Goal: Information Seeking & Learning: Learn about a topic

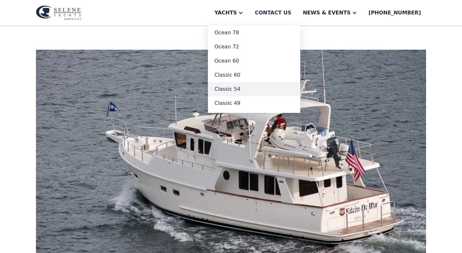
click at [249, 89] on link "Classic 54" at bounding box center [254, 89] width 92 height 14
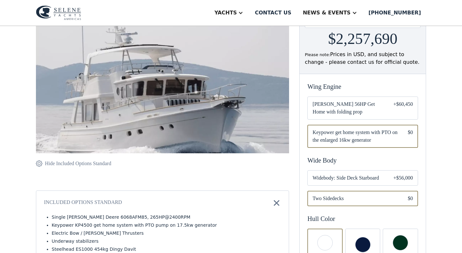
scroll to position [100, 0]
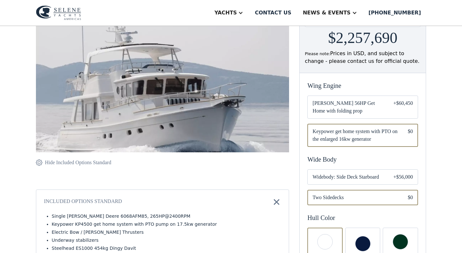
click at [370, 176] on span "Widebody: Side Deck Starboard" at bounding box center [348, 177] width 71 height 8
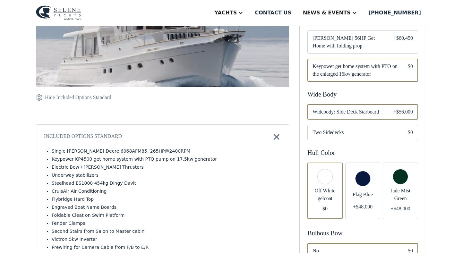
scroll to position [166, 0]
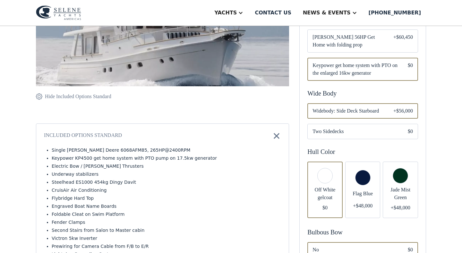
click at [402, 180] on div "Email Form" at bounding box center [400, 190] width 35 height 57
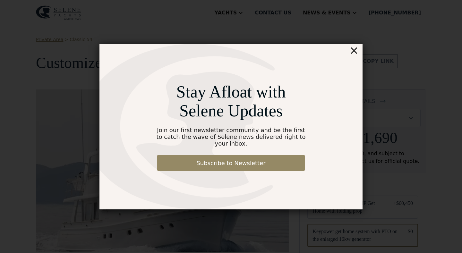
click at [355, 56] on div "×" at bounding box center [354, 50] width 9 height 13
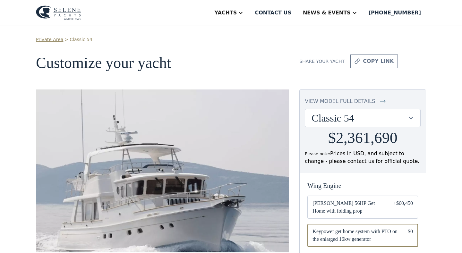
click at [334, 101] on div "view model full details" at bounding box center [340, 102] width 70 height 8
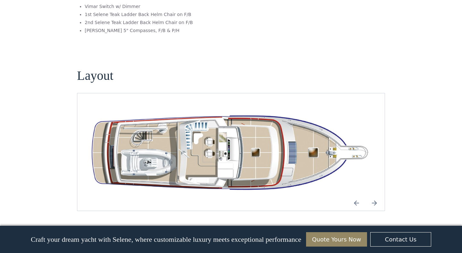
scroll to position [887, 0]
click at [376, 196] on img "Next slide" at bounding box center [374, 203] width 15 height 15
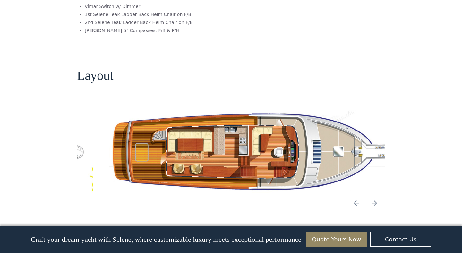
click at [376, 196] on img "Next slide" at bounding box center [374, 203] width 15 height 15
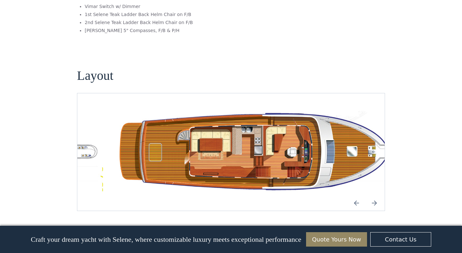
click at [376, 196] on img "Next slide" at bounding box center [374, 203] width 15 height 15
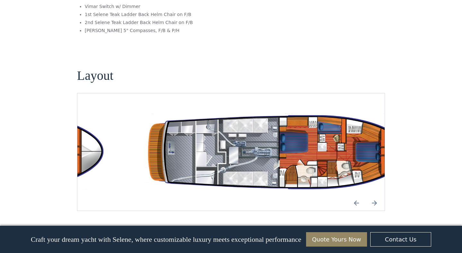
click at [356, 196] on img "Previous slide" at bounding box center [356, 203] width 15 height 15
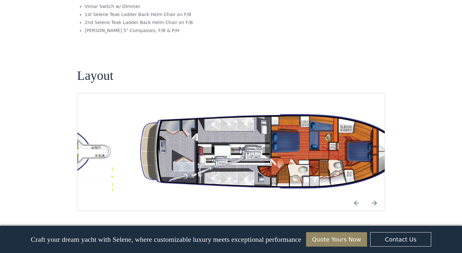
click at [376, 196] on img "Next slide" at bounding box center [374, 203] width 15 height 15
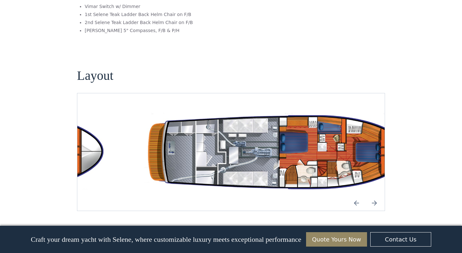
click at [376, 196] on img "Next slide" at bounding box center [374, 203] width 15 height 15
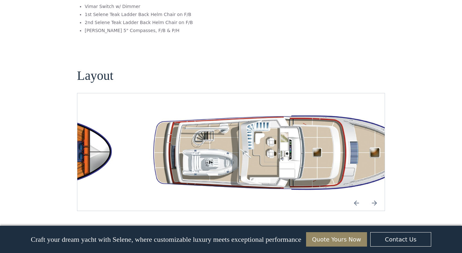
click at [376, 196] on img "Next slide" at bounding box center [374, 203] width 15 height 15
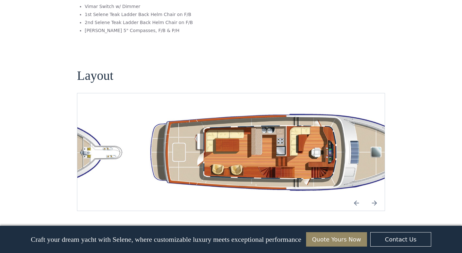
click at [376, 196] on img "Next slide" at bounding box center [374, 203] width 15 height 15
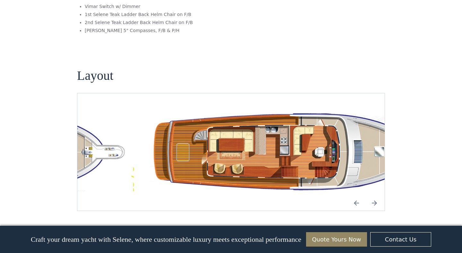
click at [376, 196] on img "Next slide" at bounding box center [374, 203] width 15 height 15
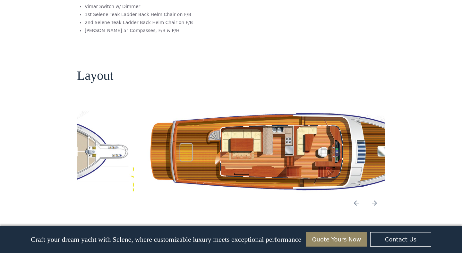
click at [376, 196] on img "Next slide" at bounding box center [374, 203] width 15 height 15
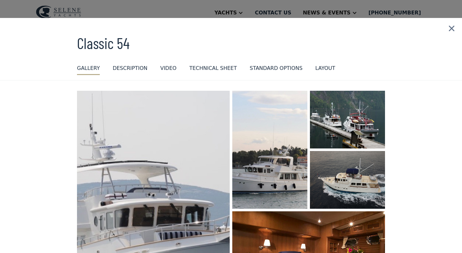
scroll to position [0, 0]
click at [451, 28] on img at bounding box center [452, 28] width 21 height 21
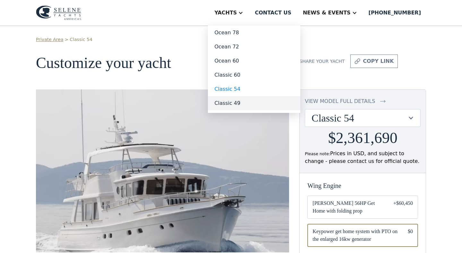
click at [249, 103] on link "Classic 49" at bounding box center [254, 103] width 92 height 14
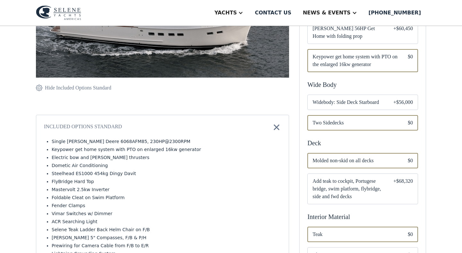
click at [361, 103] on span "Widebody: Side Deck Starboard" at bounding box center [348, 103] width 71 height 8
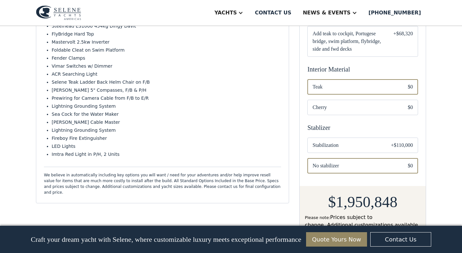
scroll to position [323, 0]
click at [365, 143] on span "Stabilization" at bounding box center [347, 145] width 68 height 8
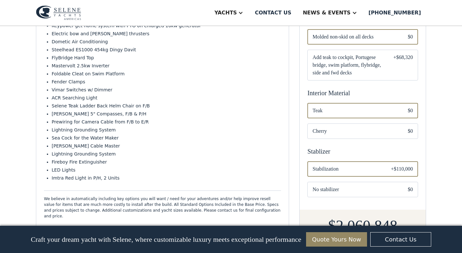
scroll to position [302, 0]
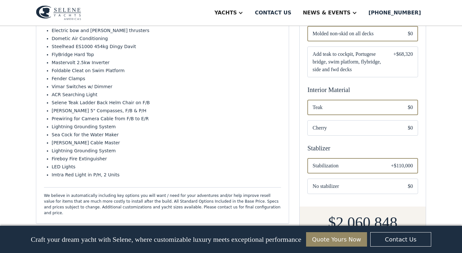
click at [318, 148] on div "Stablizer" at bounding box center [363, 149] width 111 height 10
click at [162, 144] on li "[PERSON_NAME] Cable Master" at bounding box center [167, 143] width 230 height 7
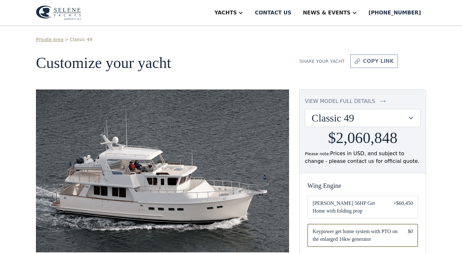
scroll to position [0, 0]
click at [336, 99] on div "view model full details" at bounding box center [340, 102] width 70 height 8
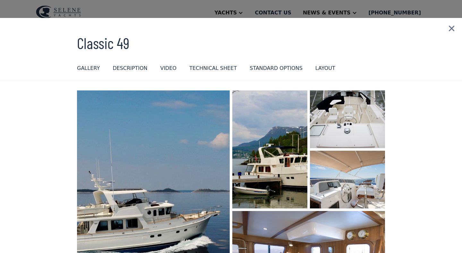
click at [316, 66] on div "layout" at bounding box center [326, 69] width 20 height 8
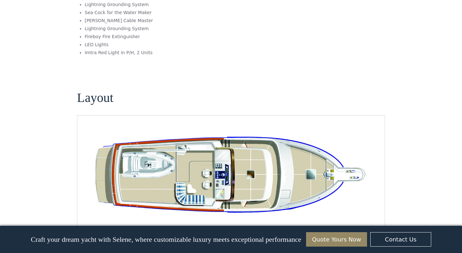
scroll to position [255, 0]
click at [376, 222] on img "Next slide" at bounding box center [374, 229] width 15 height 15
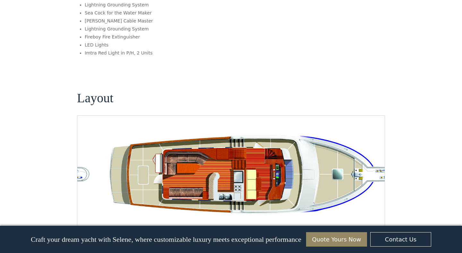
click at [357, 222] on img "Previous slide" at bounding box center [356, 229] width 15 height 15
click at [376, 222] on img "Next slide" at bounding box center [374, 229] width 15 height 15
click at [355, 222] on img "Previous slide" at bounding box center [356, 229] width 15 height 15
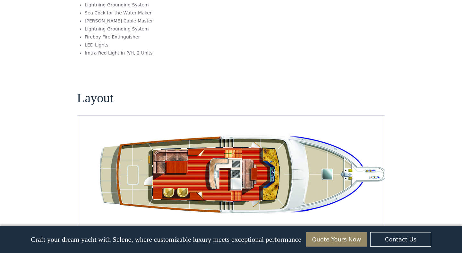
click at [376, 222] on img "Next slide" at bounding box center [374, 229] width 15 height 15
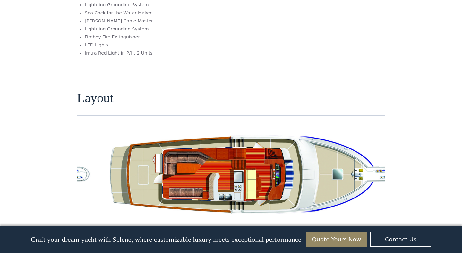
click at [376, 222] on img "Next slide" at bounding box center [374, 229] width 15 height 15
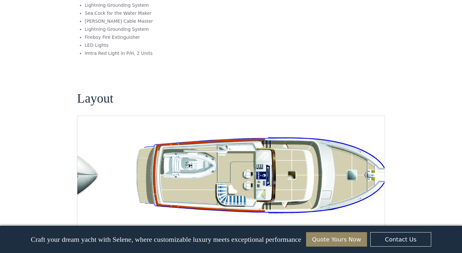
scroll to position [887, 0]
